Goal: Information Seeking & Learning: Learn about a topic

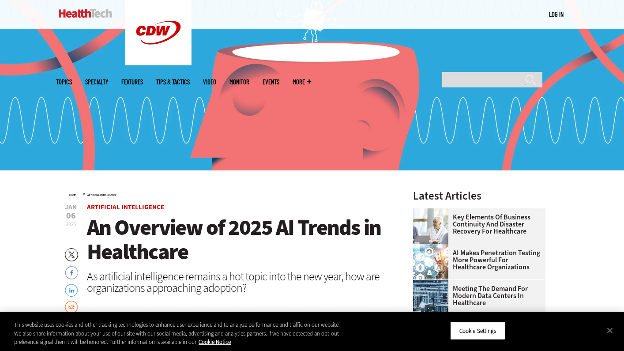
scroll to position [129, 0]
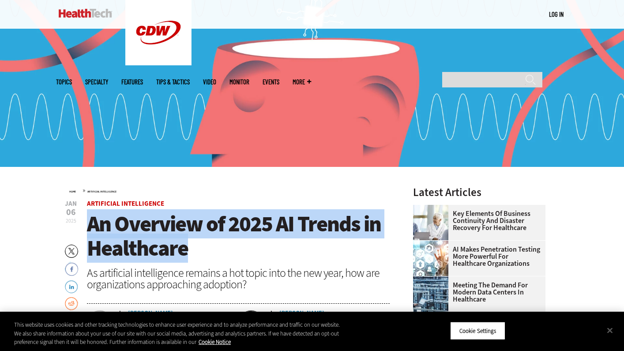
drag, startPoint x: 175, startPoint y: 244, endPoint x: 91, endPoint y: 228, distance: 86.3
click at [91, 228] on h1 "An Overview of 2025 AI Trends in Healthcare" at bounding box center [238, 236] width 303 height 49
copy span "An Overview of 2025 AI Trends in Healthcare"
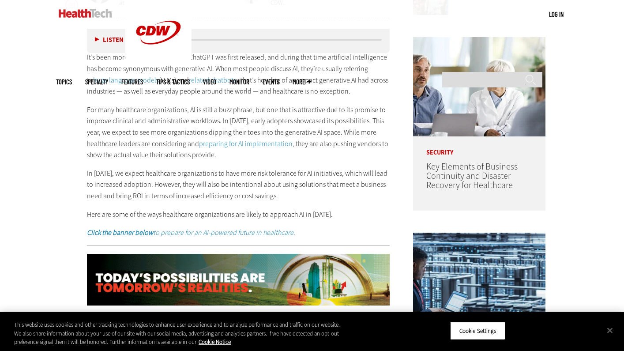
scroll to position [463, 0]
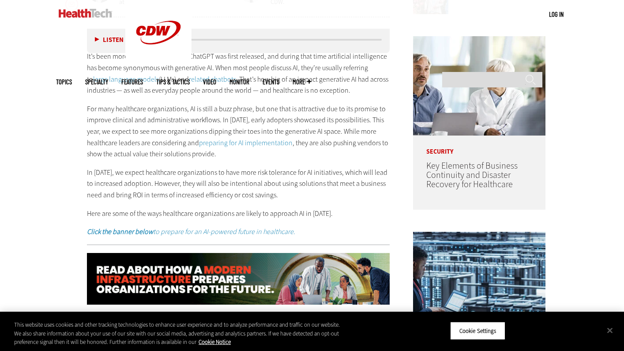
click at [287, 197] on p "In [DATE], we expect healthcare organizations to have more risk tolerance for A…" at bounding box center [238, 184] width 303 height 34
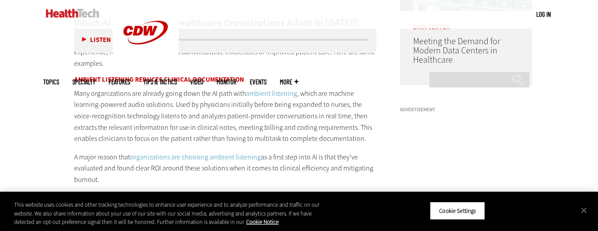
scroll to position [0, 0]
click at [575, 211] on button "Close" at bounding box center [583, 209] width 19 height 19
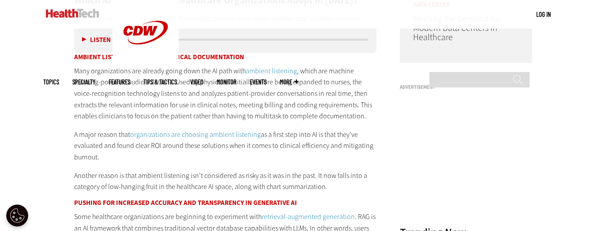
scroll to position [801, 0]
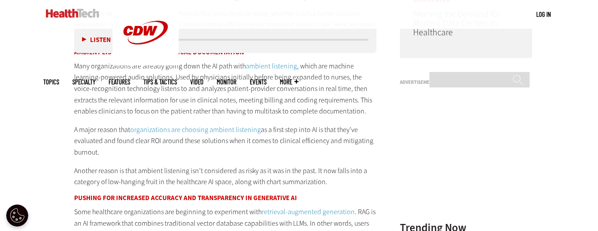
click at [110, 146] on p "A major reason that organizations are choosing ambient listening as a first ste…" at bounding box center [225, 141] width 303 height 34
drag, startPoint x: 101, startPoint y: 151, endPoint x: 68, endPoint y: 67, distance: 90.9
copy div "Many organizations are already going down the AI path with ambient listening , …"
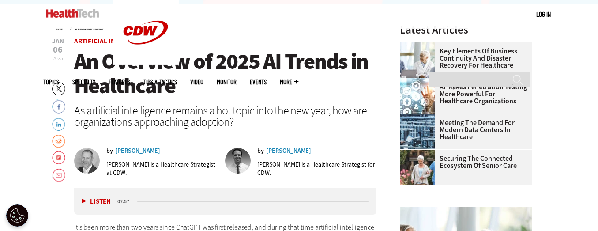
scroll to position [284, 0]
